Goal: Task Accomplishment & Management: Use online tool/utility

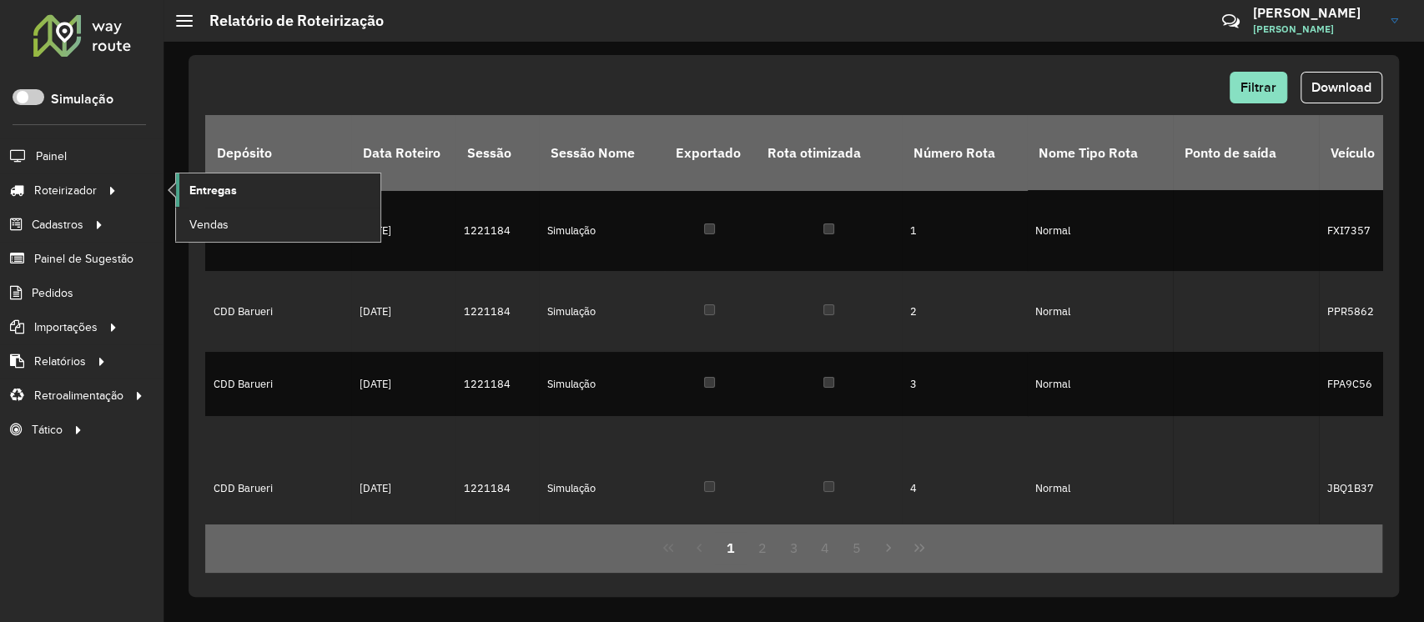
click at [248, 194] on link "Entregas" at bounding box center [278, 189] width 204 height 33
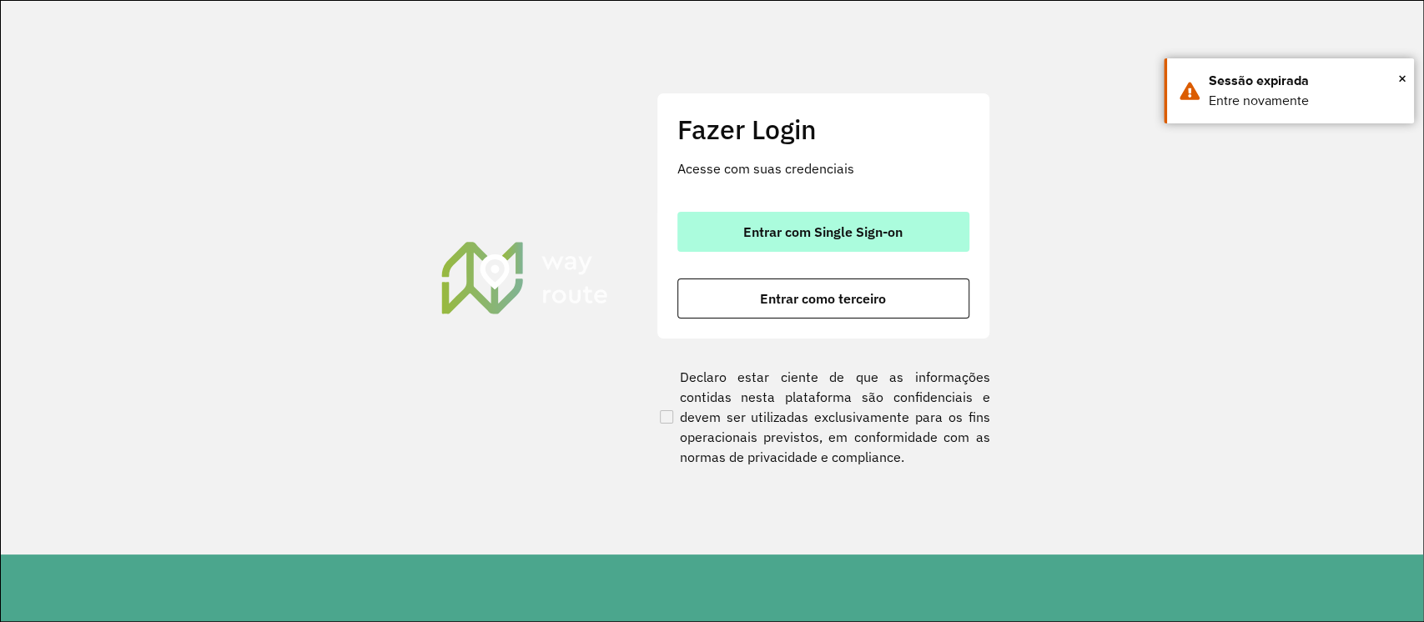
click at [836, 229] on span "Entrar com Single Sign-on" at bounding box center [822, 231] width 159 height 13
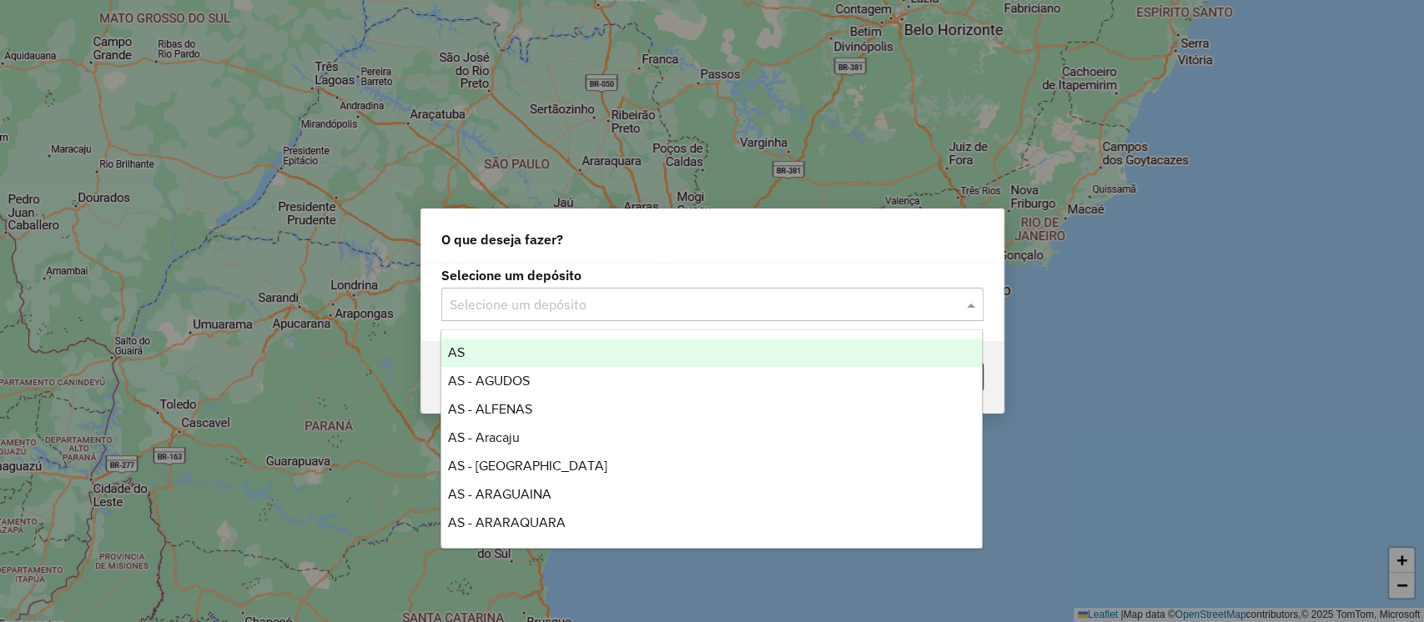
click at [814, 305] on input "text" at bounding box center [696, 305] width 492 height 20
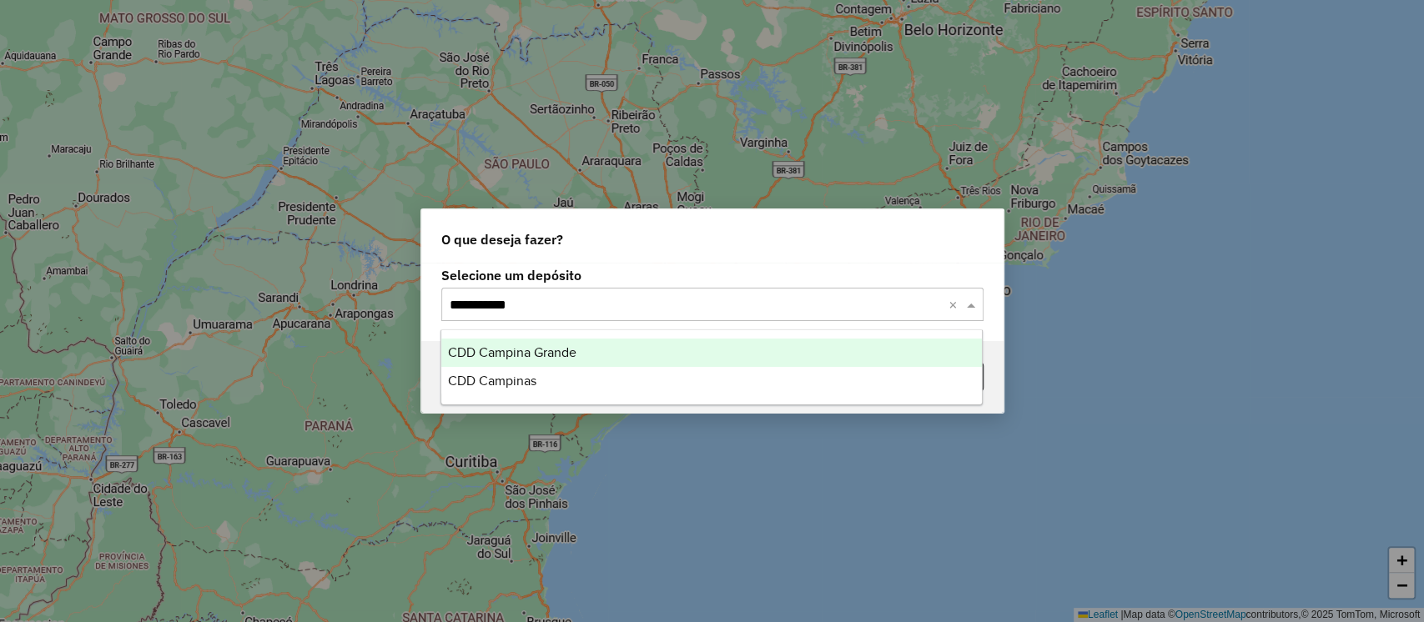
type input "**********"
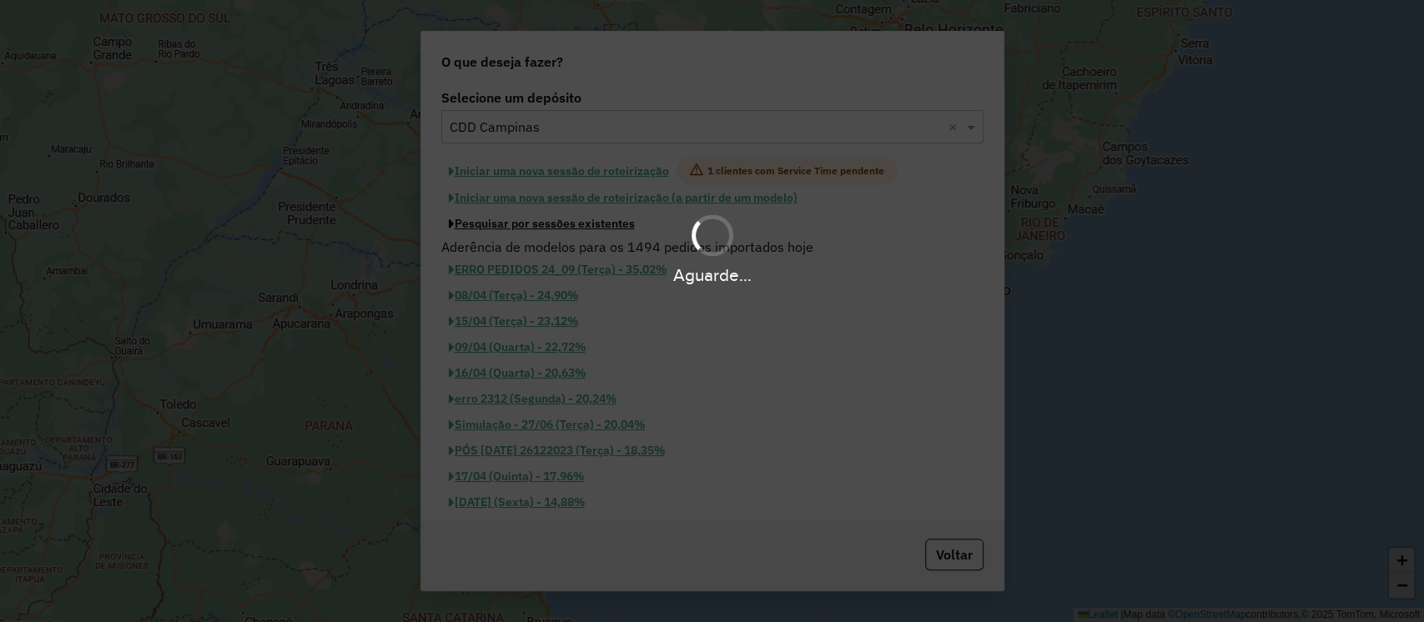
click at [441, 211] on button "Pesquisar por sessões existentes" at bounding box center [541, 224] width 201 height 26
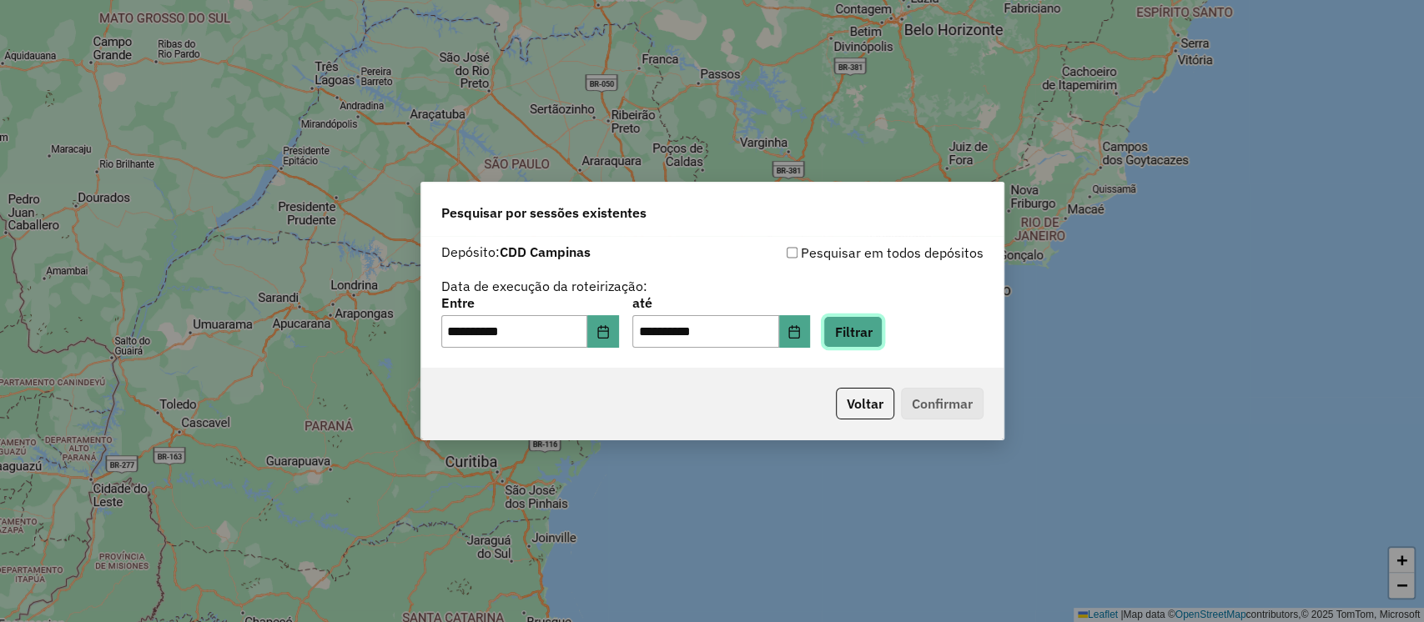
click at [870, 335] on button "Filtrar" at bounding box center [852, 332] width 59 height 32
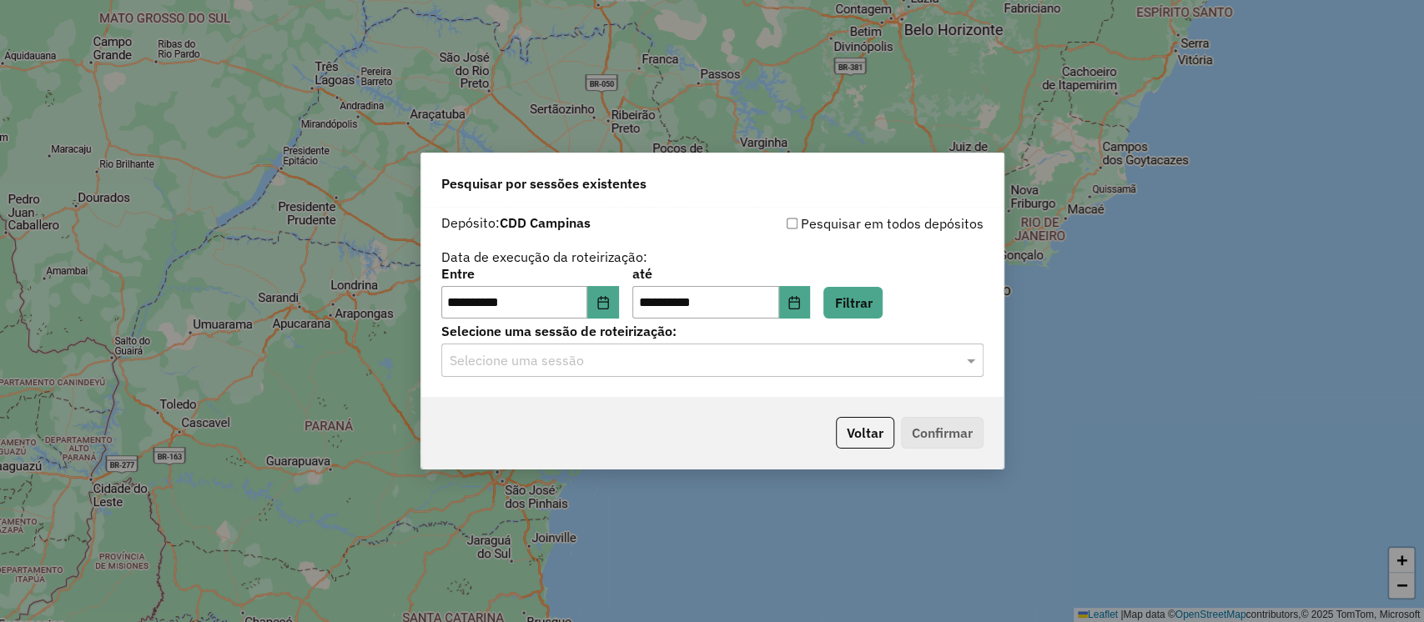
click at [799, 357] on input "text" at bounding box center [696, 361] width 492 height 20
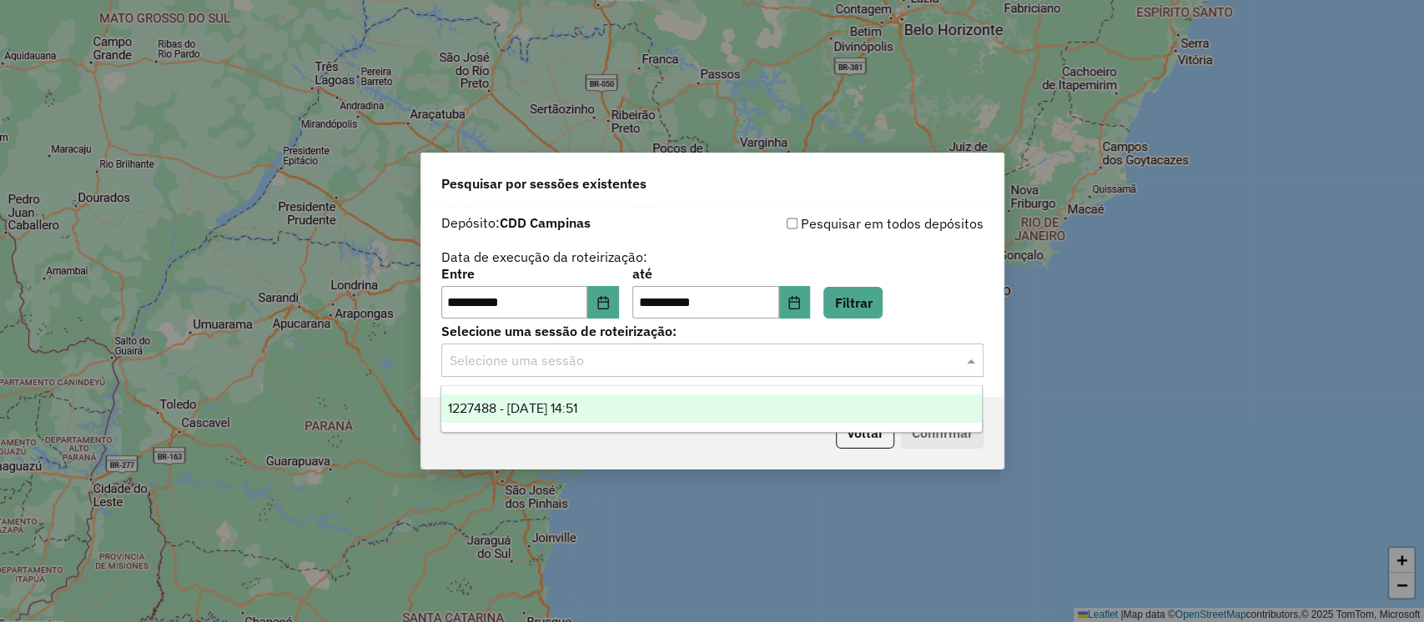
click at [691, 410] on div "1227488 - 11/08/2025 14:51" at bounding box center [711, 409] width 540 height 28
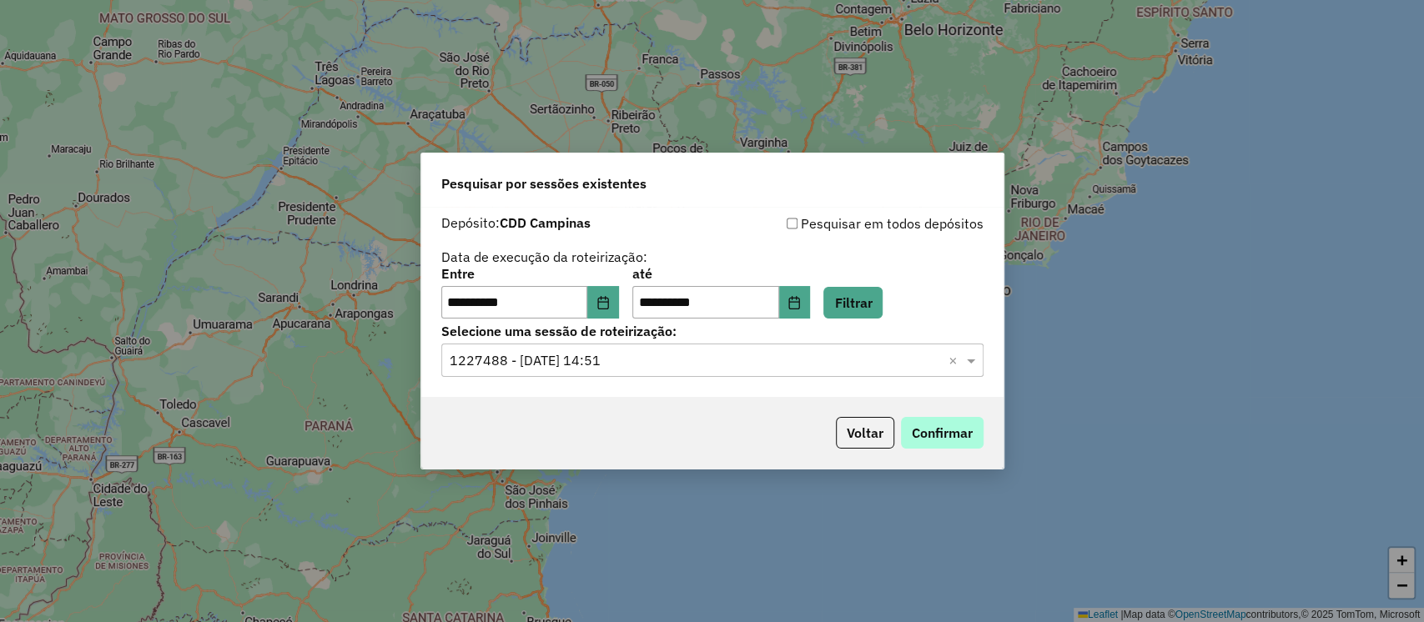
drag, startPoint x: 986, startPoint y: 437, endPoint x: 977, endPoint y: 439, distance: 8.5
click at [981, 438] on div "Voltar Confirmar" at bounding box center [712, 433] width 582 height 72
click at [964, 441] on button "Confirmar" at bounding box center [942, 433] width 83 height 32
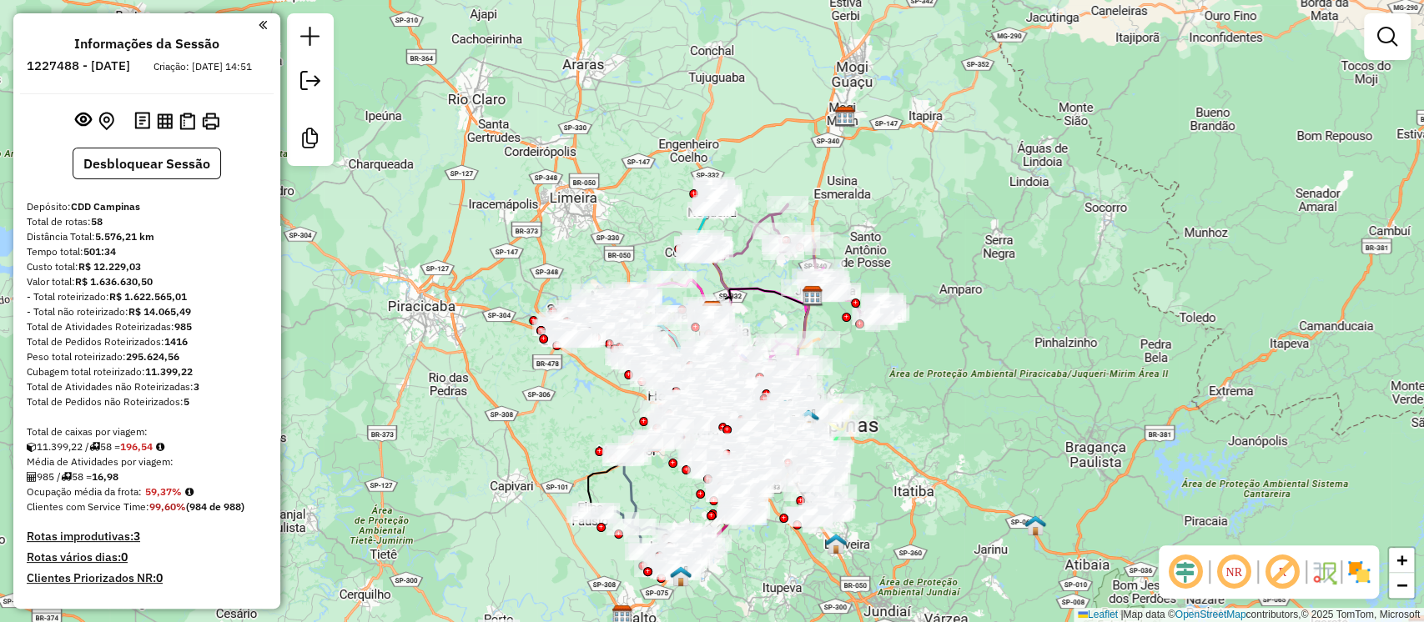
click at [739, 250] on icon at bounding box center [749, 260] width 75 height 112
select select "**********"
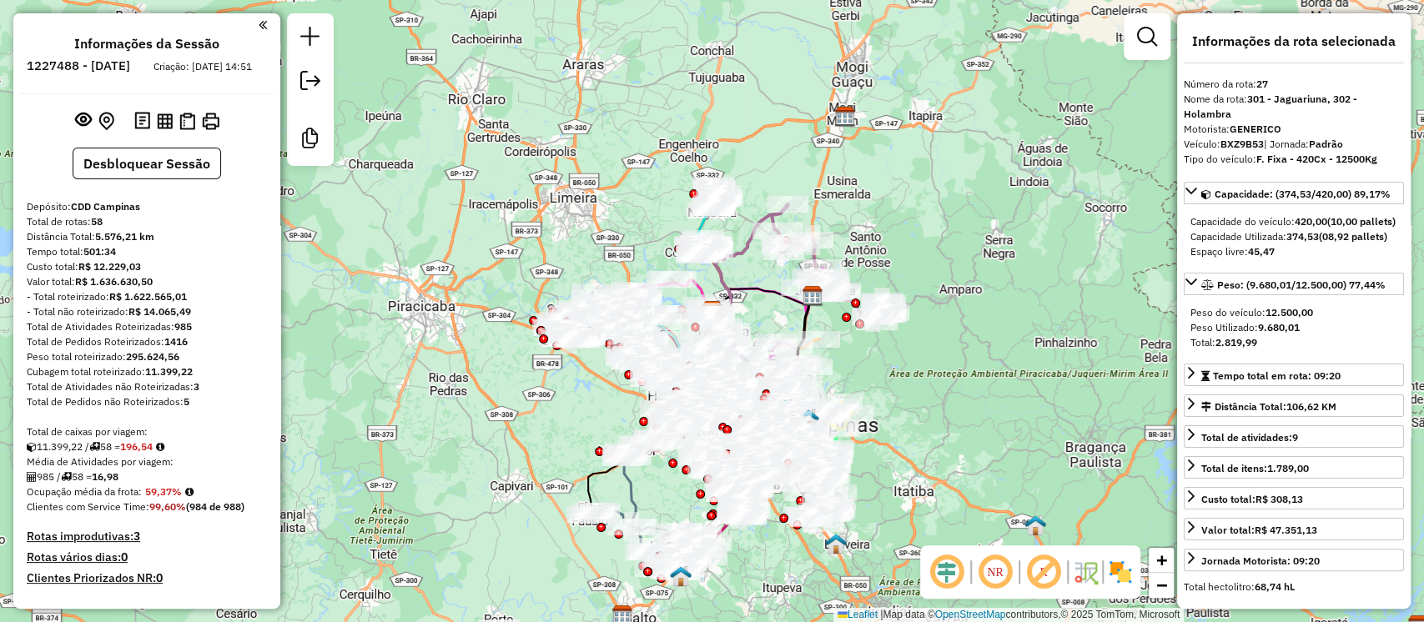
scroll to position [3178, 0]
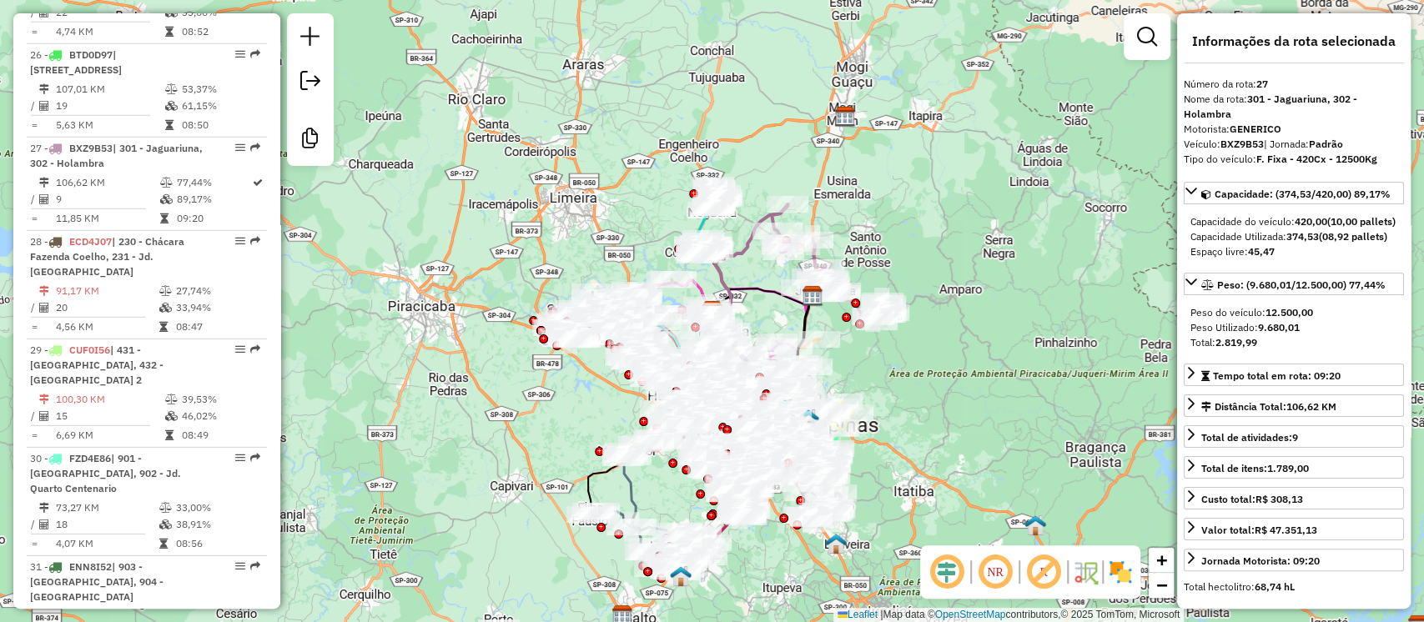
click at [1044, 573] on em at bounding box center [1043, 572] width 40 height 40
